Goal: Information Seeking & Learning: Learn about a topic

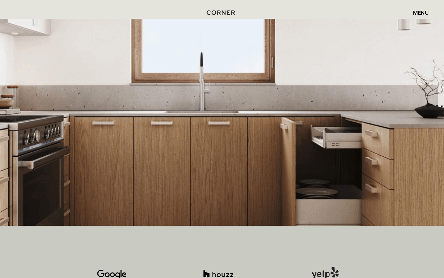
scroll to position [161, 0]
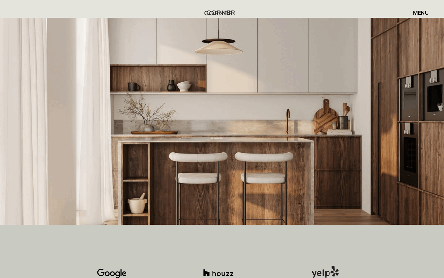
click at [212, 14] on img "home" at bounding box center [218, 13] width 28 height 9
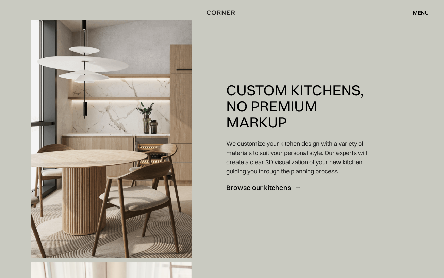
scroll to position [557, 0]
click at [424, 11] on div "menu" at bounding box center [421, 12] width 16 height 5
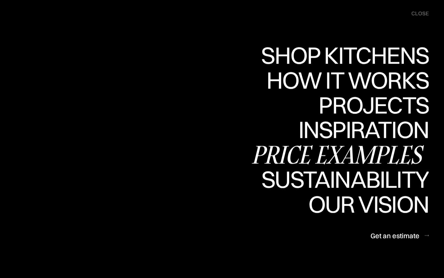
click at [384, 153] on div "Price examples" at bounding box center [339, 154] width 178 height 24
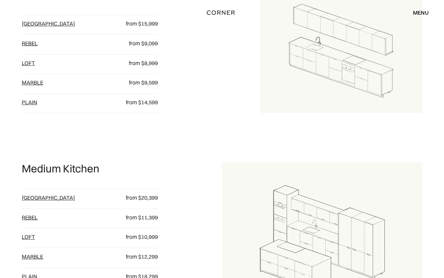
scroll to position [425, 0]
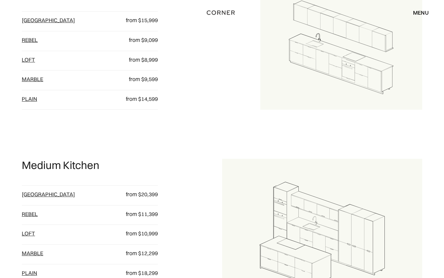
click at [26, 230] on link "loft" at bounding box center [28, 233] width 13 height 7
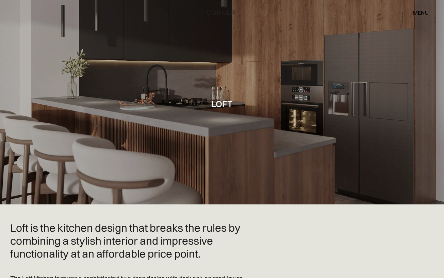
click at [417, 11] on div "menu" at bounding box center [421, 12] width 16 height 5
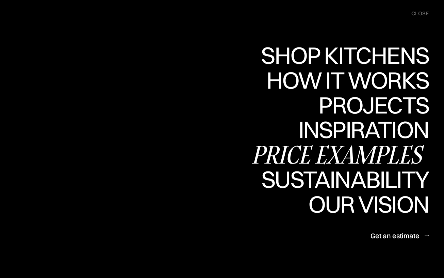
click at [366, 149] on div "Price examples" at bounding box center [339, 154] width 178 height 24
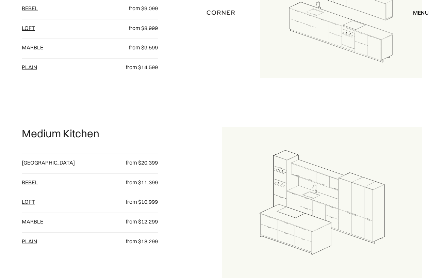
scroll to position [461, 0]
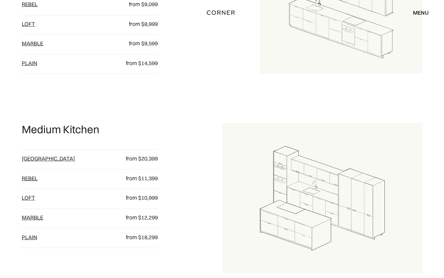
click at [31, 233] on link "plain" at bounding box center [29, 236] width 15 height 7
click at [27, 194] on link "loft" at bounding box center [28, 197] width 13 height 7
click at [27, 175] on link "Rebel" at bounding box center [30, 178] width 16 height 7
click at [37, 214] on link "Marble" at bounding box center [32, 217] width 21 height 7
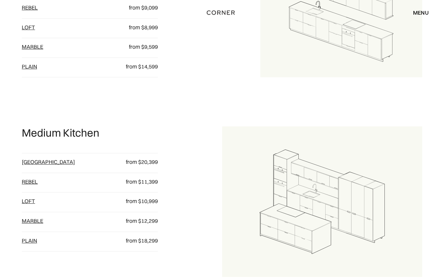
scroll to position [460, 0]
